Goal: Task Accomplishment & Management: Use online tool/utility

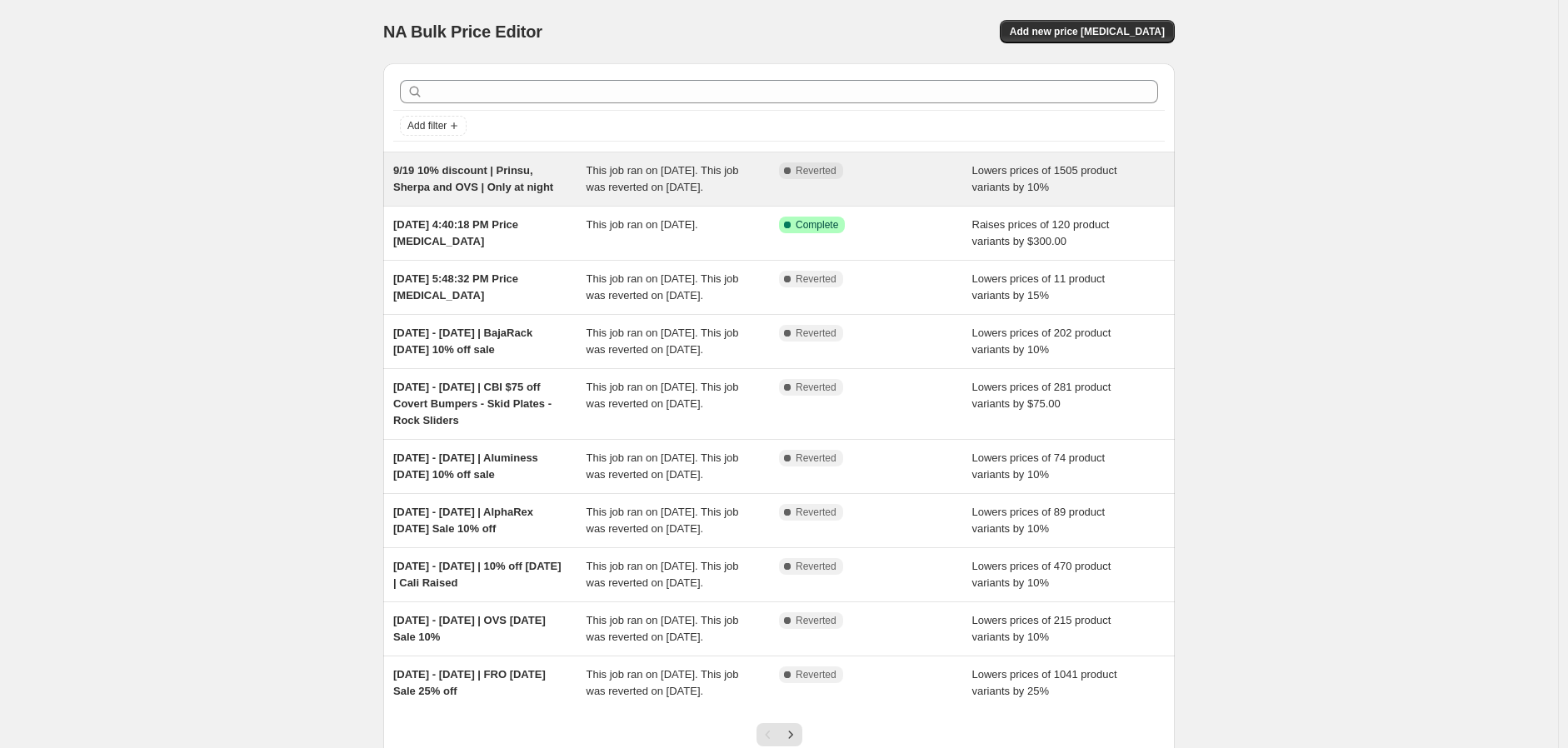
click at [534, 184] on span "9/19 10% discount | Prinsu, Sherpa and OVS | Only at night" at bounding box center [473, 179] width 160 height 29
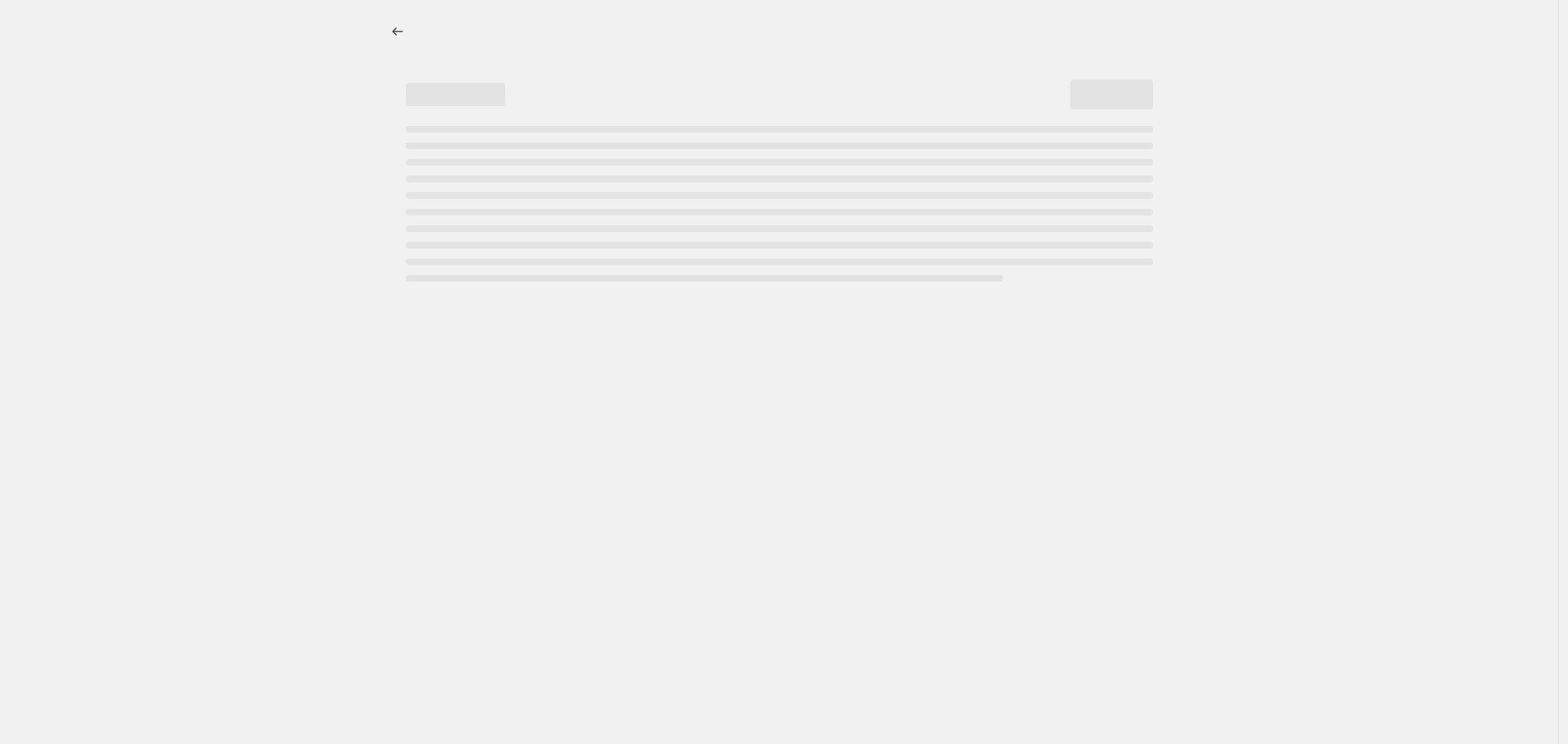
select select "percentage"
select select "vendor"
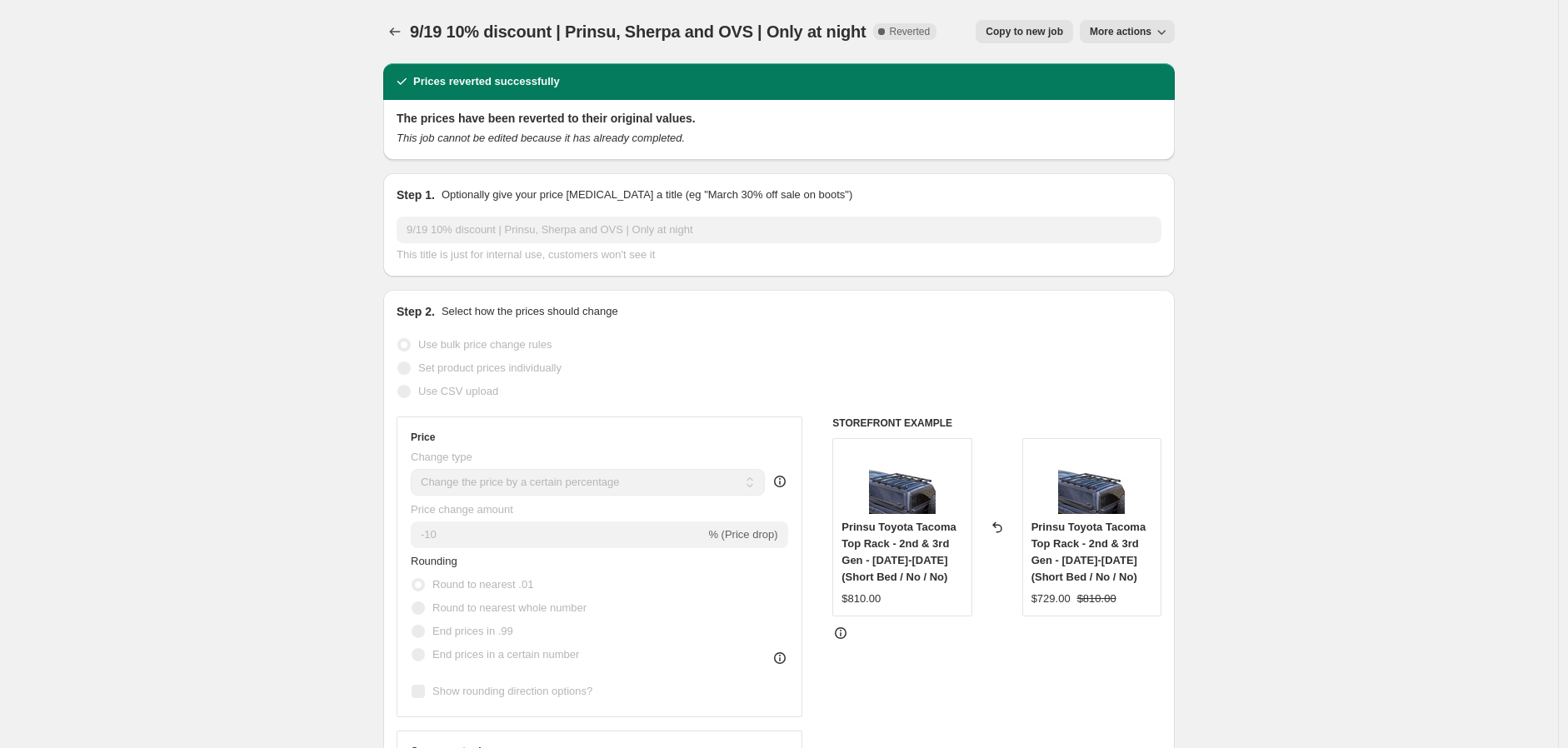
click at [1050, 26] on span "Copy to new job" at bounding box center [1024, 32] width 77 height 13
select select "percentage"
select select "vendor"
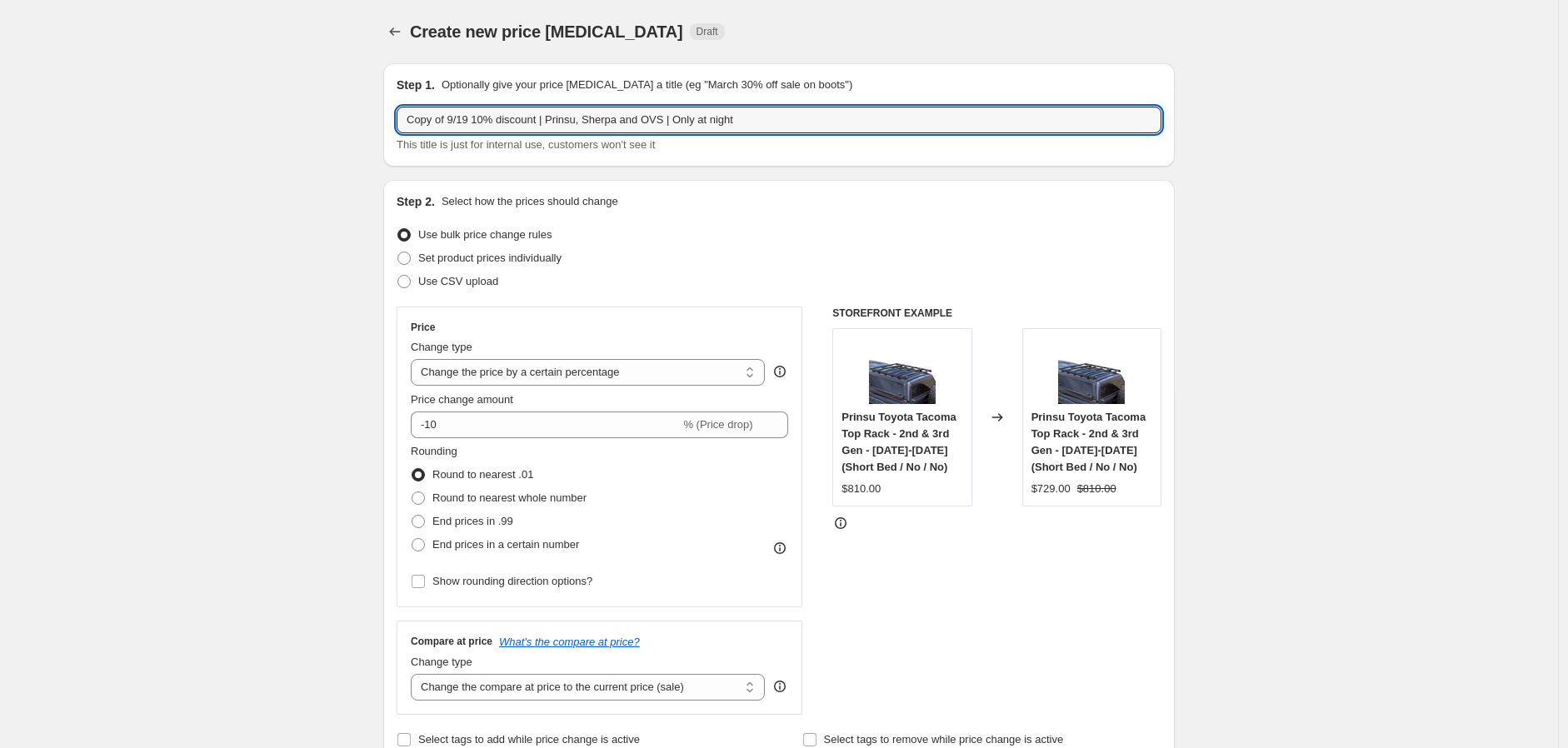
drag, startPoint x: 453, startPoint y: 121, endPoint x: 315, endPoint y: 121, distance: 138.0
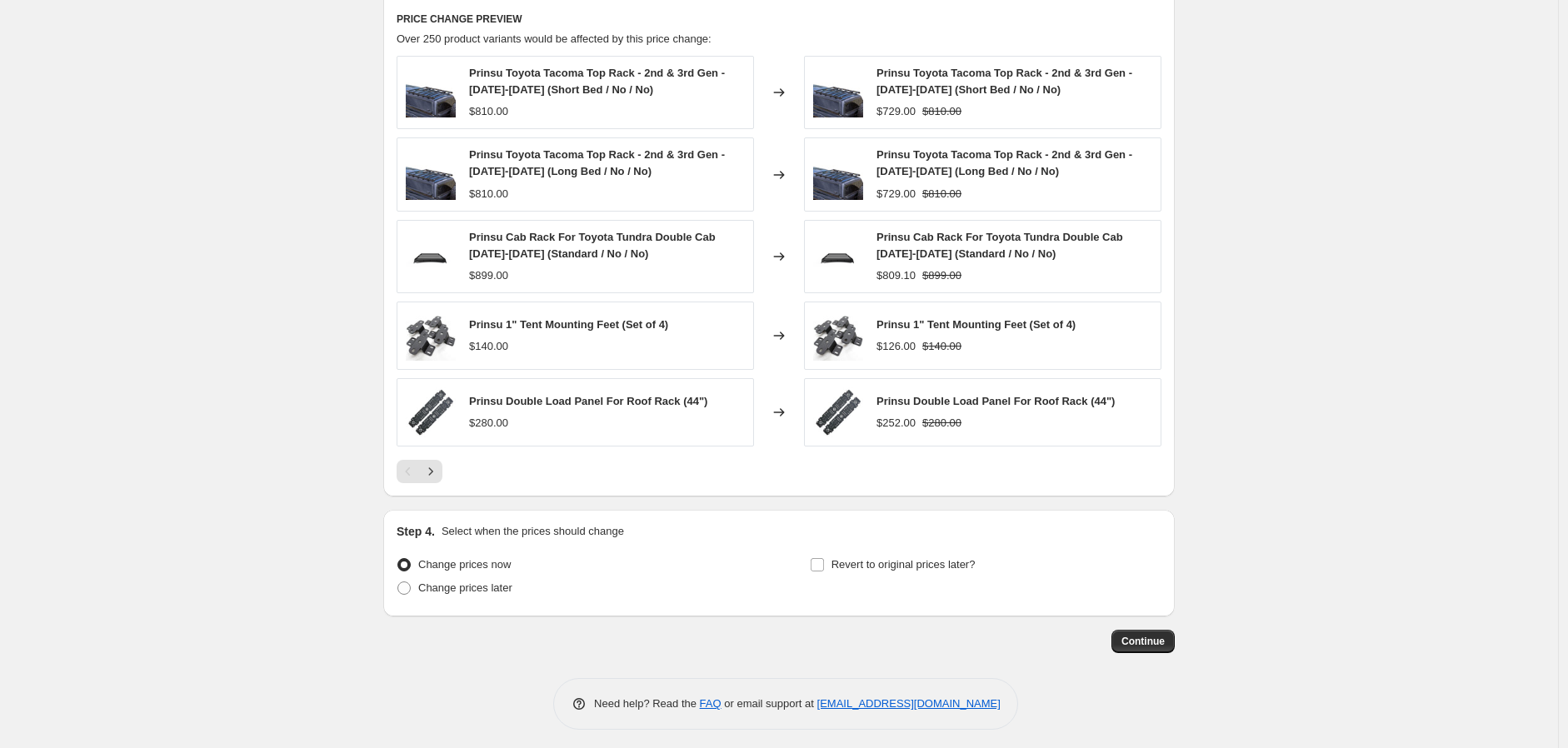
scroll to position [1193, 0]
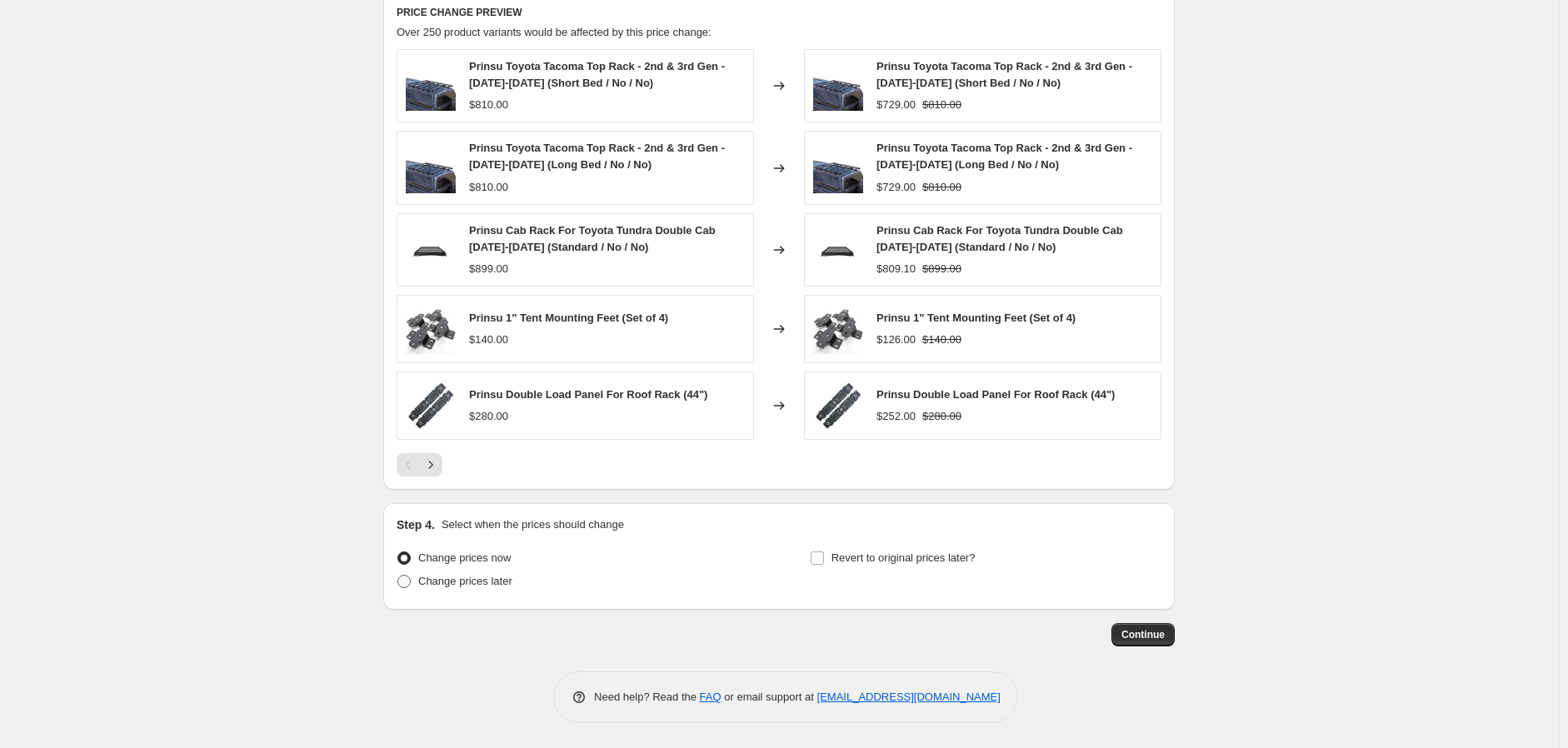
type input "9/22 10% discount | Prinsu, Sherpa and OVS | Only at night"
click at [497, 584] on span "Change prices later" at bounding box center [466, 580] width 94 height 13
click at [399, 575] on input "Change prices later" at bounding box center [398, 574] width 1 height 1
radio input "true"
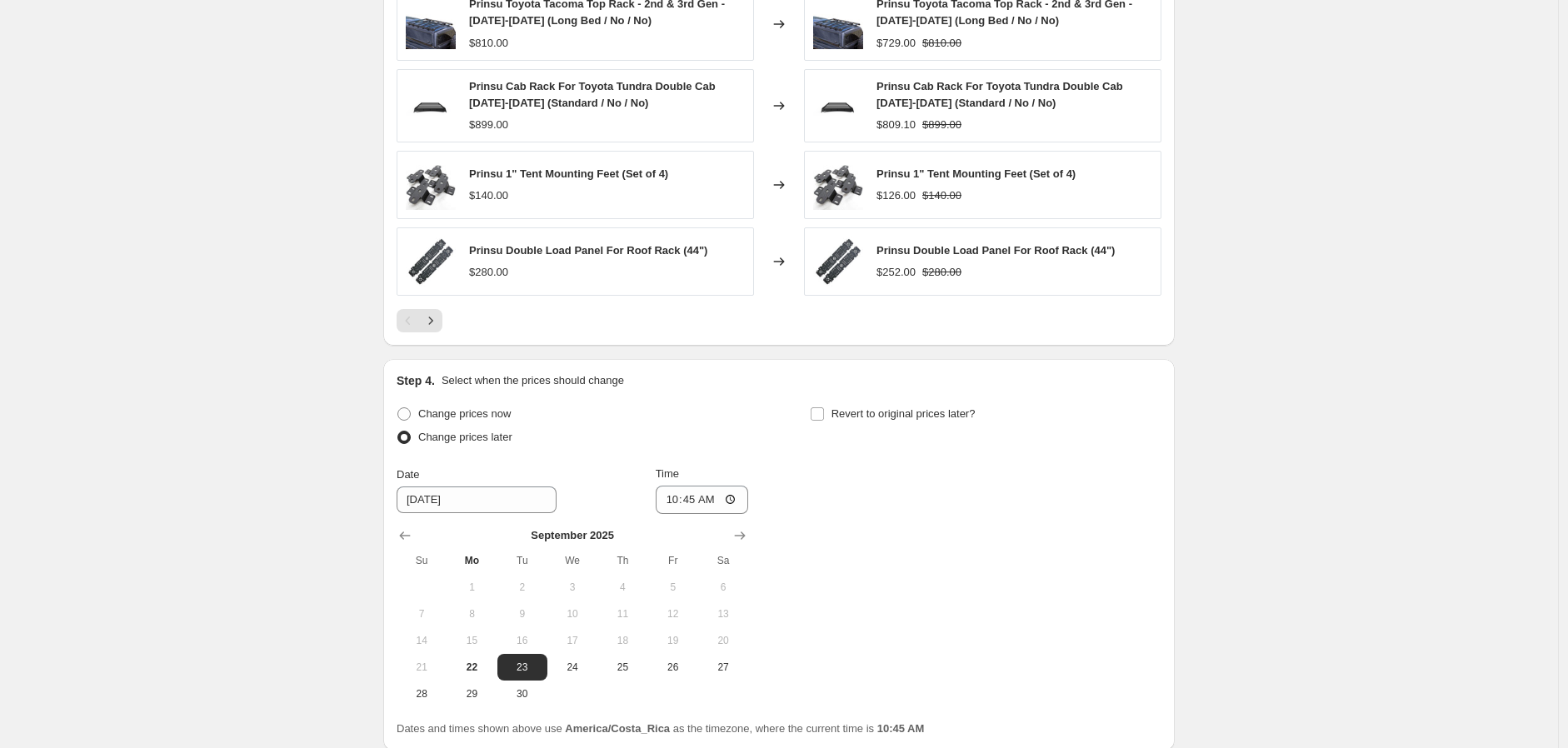
scroll to position [1478, 0]
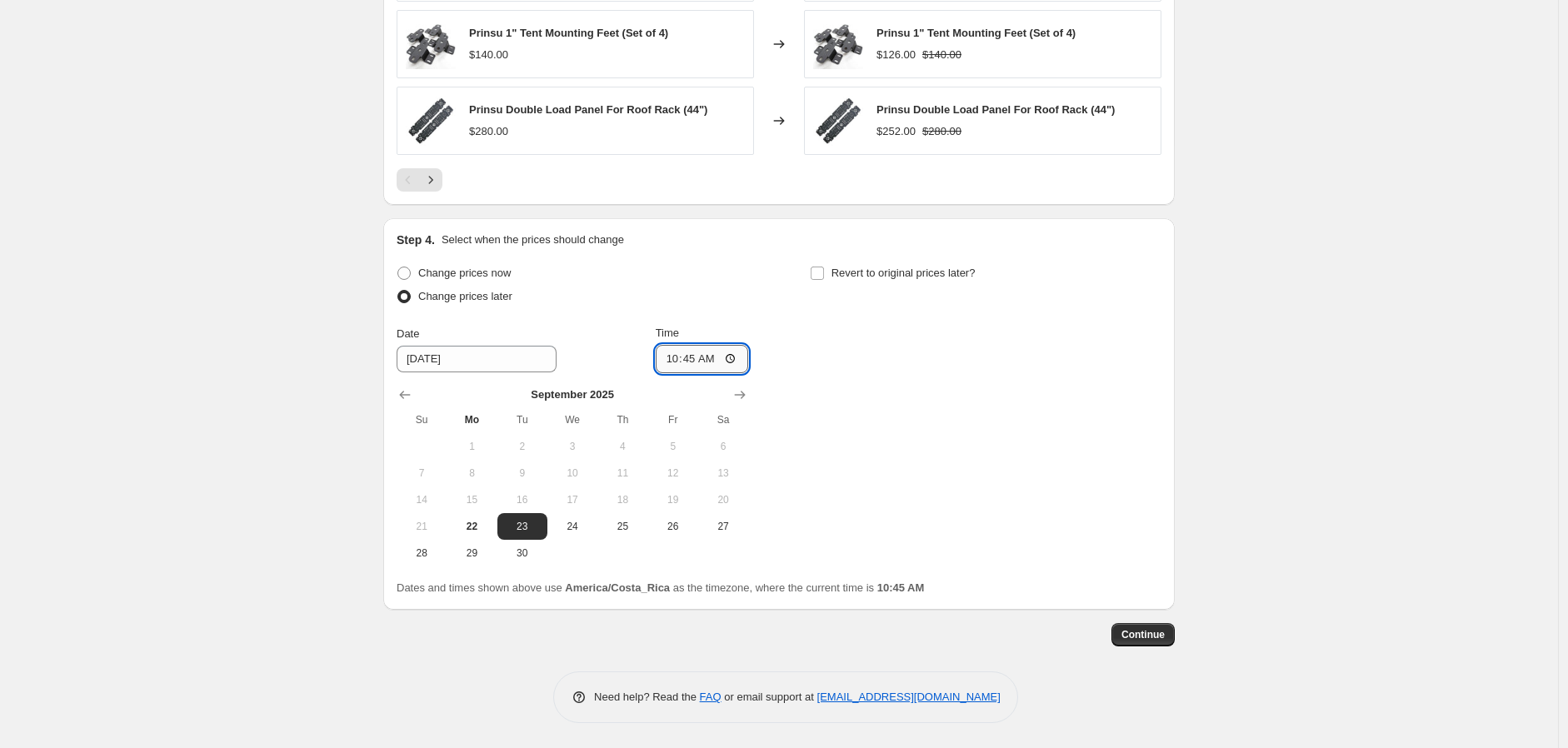
click at [737, 356] on input "10:45" at bounding box center [702, 359] width 93 height 29
type input "08:00"
click at [825, 277] on span at bounding box center [817, 273] width 15 height 15
click at [824, 277] on input "Revert to original prices later?" at bounding box center [817, 273] width 13 height 13
checkbox input "true"
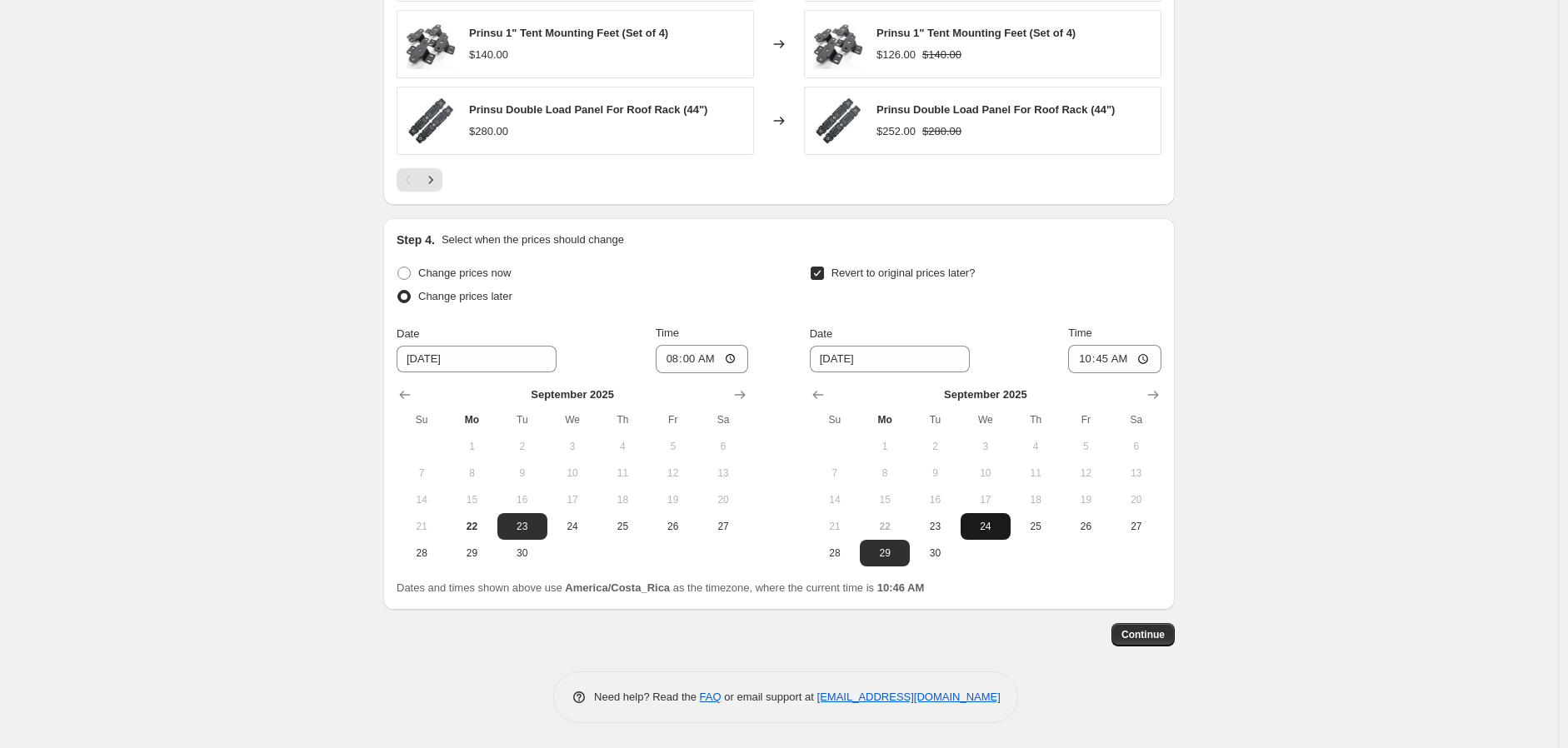
click at [982, 524] on span "24" at bounding box center [986, 527] width 37 height 13
type input "[DATE]"
click at [1075, 360] on input "10:45" at bounding box center [1114, 359] width 93 height 29
click at [1081, 360] on input "10:45" at bounding box center [1114, 359] width 93 height 29
click at [1084, 361] on input "10:45" at bounding box center [1114, 359] width 93 height 29
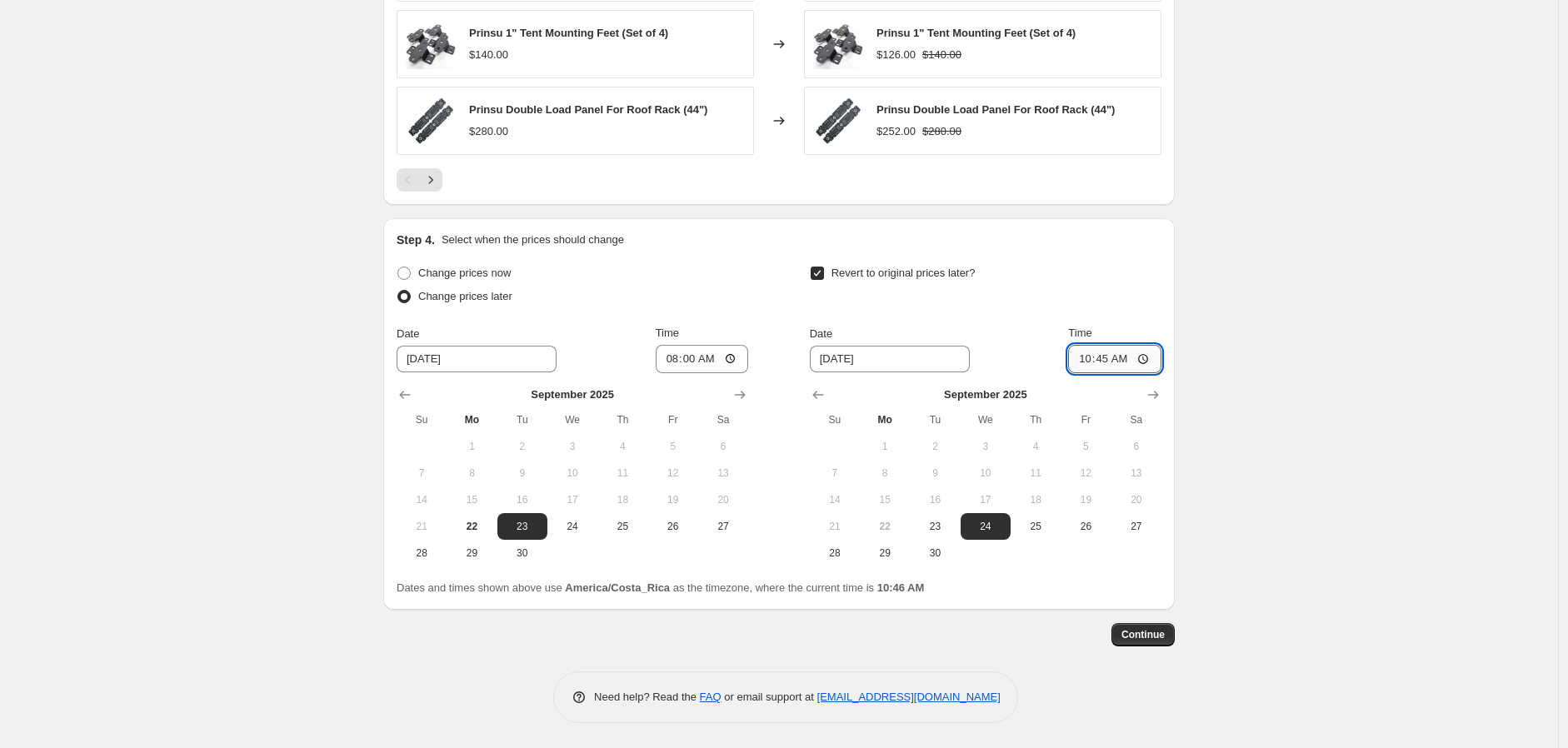
click at [1091, 368] on input "10:45" at bounding box center [1114, 359] width 93 height 29
click at [1117, 368] on input "10:45" at bounding box center [1114, 359] width 93 height 29
click at [1120, 359] on input "10:45" at bounding box center [1114, 359] width 93 height 29
click at [1097, 357] on input "10:45" at bounding box center [1114, 359] width 93 height 29
click at [1153, 356] on input "10:45" at bounding box center [1114, 359] width 93 height 29
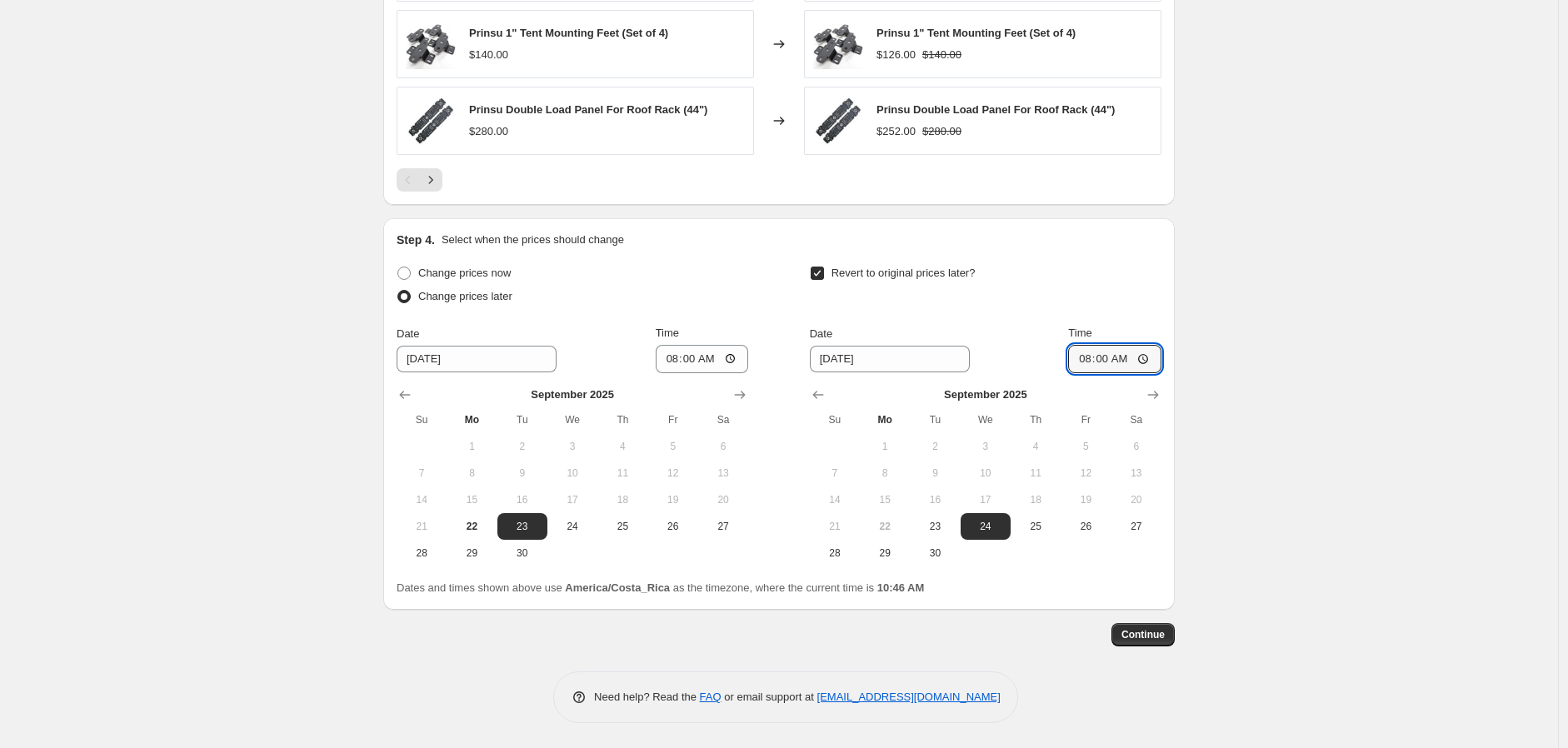
type input "08:00"
click at [703, 361] on input "08:00" at bounding box center [702, 359] width 93 height 29
click at [730, 361] on input "08:00" at bounding box center [702, 359] width 93 height 29
type input "20:00"
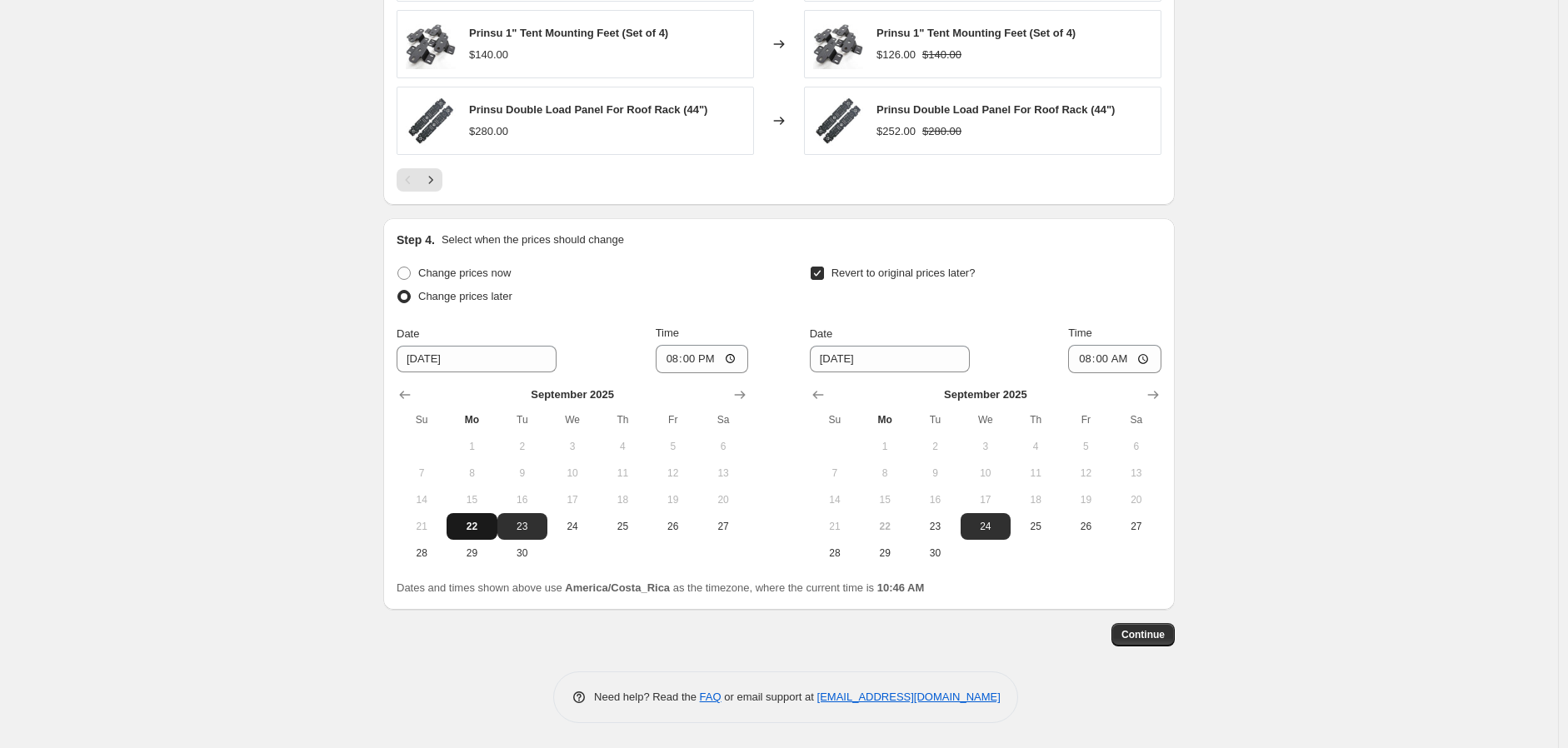
click at [479, 532] on span "22" at bounding box center [471, 527] width 37 height 13
type input "[DATE]"
click at [937, 526] on span "23" at bounding box center [935, 527] width 37 height 13
type input "[DATE]"
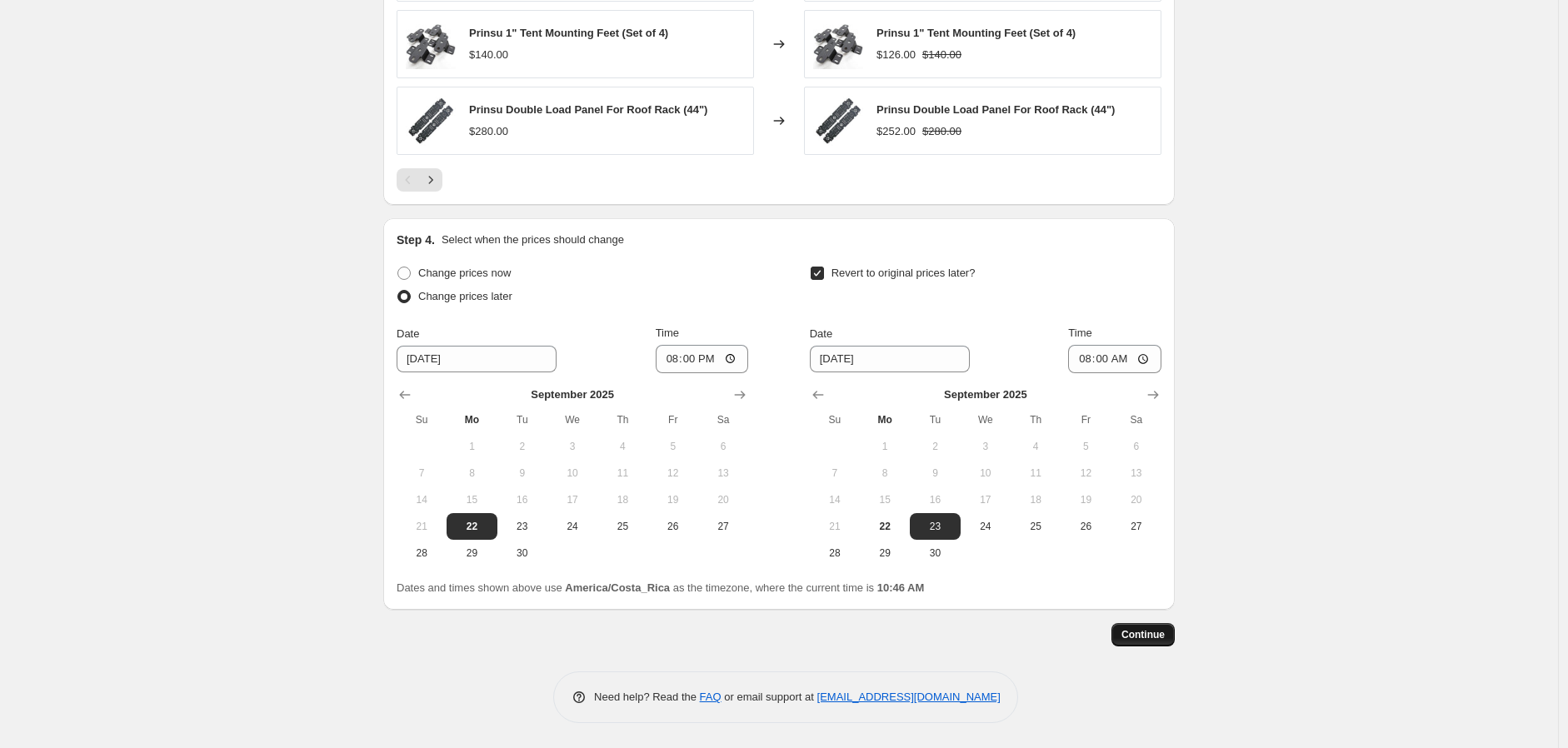
click at [1147, 634] on span "Continue" at bounding box center [1143, 635] width 44 height 13
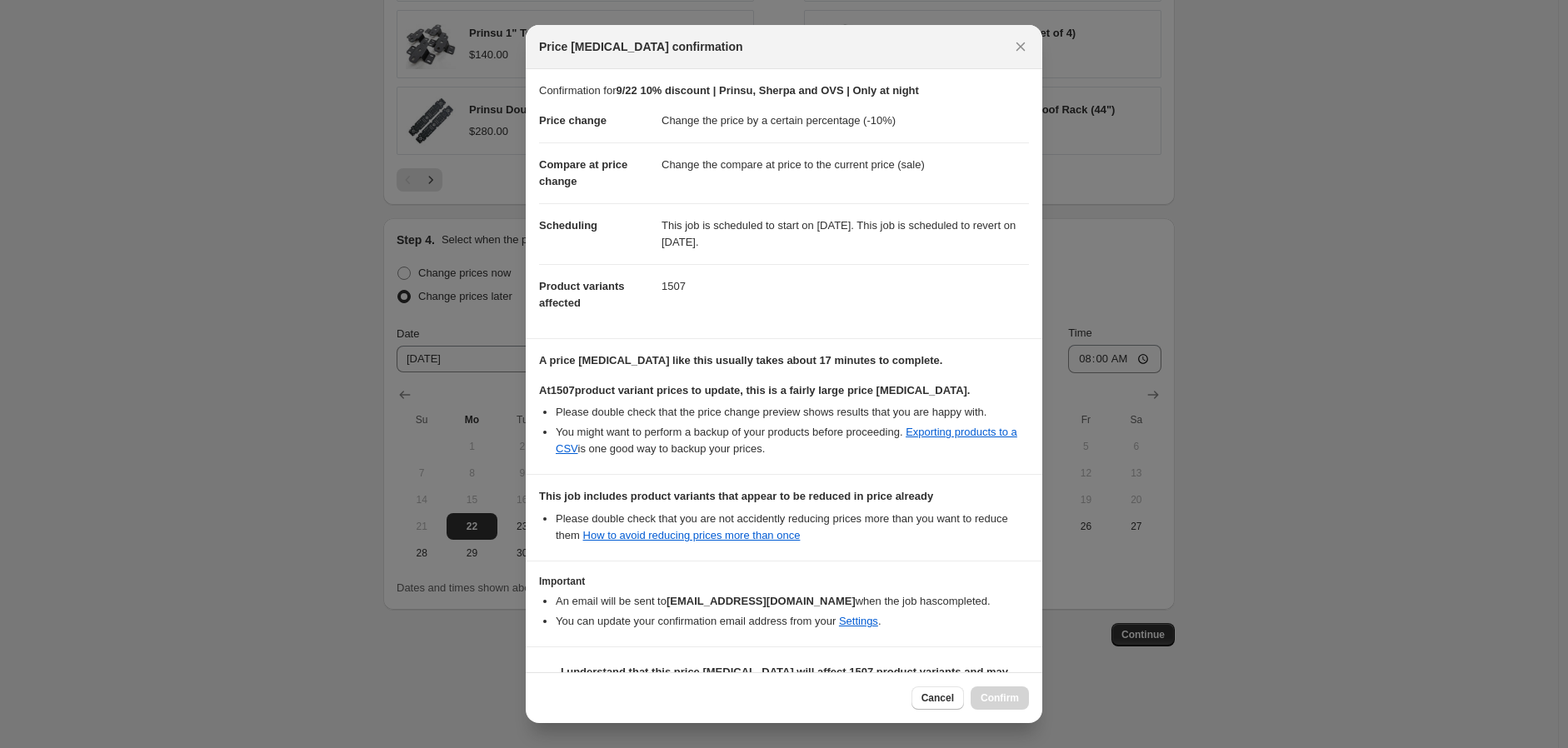
scroll to position [59, 0]
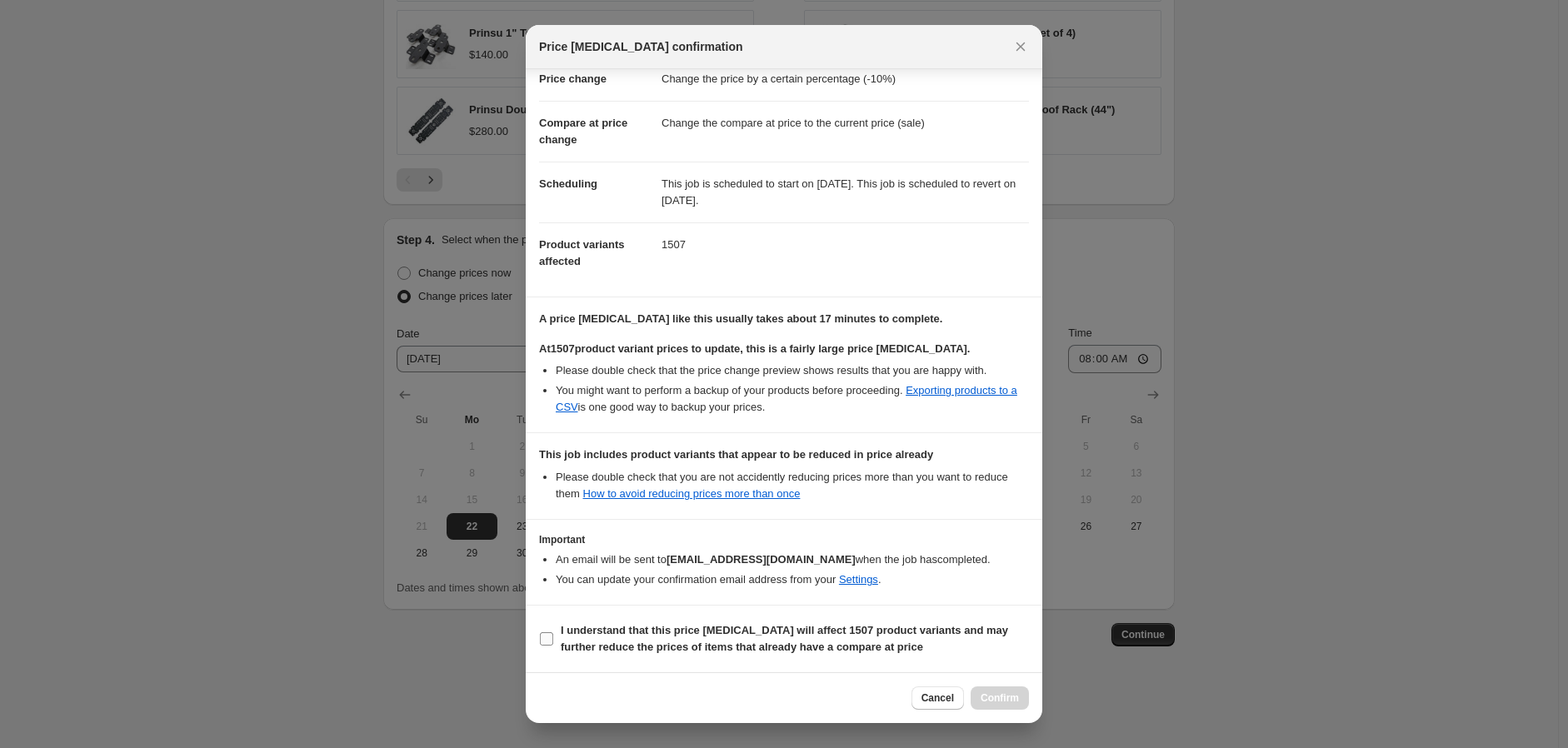
click at [543, 644] on input "I understand that this price [MEDICAL_DATA] will affect 1507 product variants a…" at bounding box center [547, 639] width 13 height 13
checkbox input "true"
click at [987, 703] on span "Confirm" at bounding box center [1000, 698] width 39 height 13
